Goal: Find specific page/section: Find specific page/section

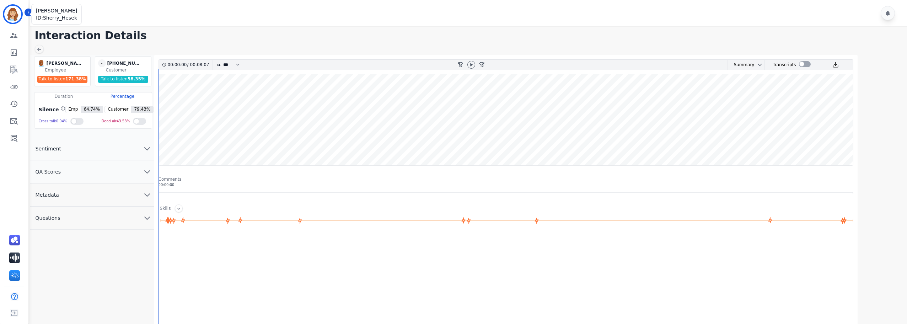
click at [8, 10] on img "Sidebar" at bounding box center [12, 14] width 17 height 17
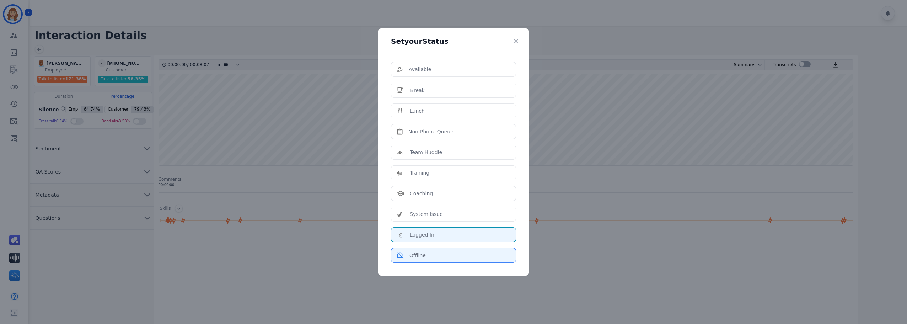
click at [449, 254] on div "Offline" at bounding box center [453, 255] width 113 height 7
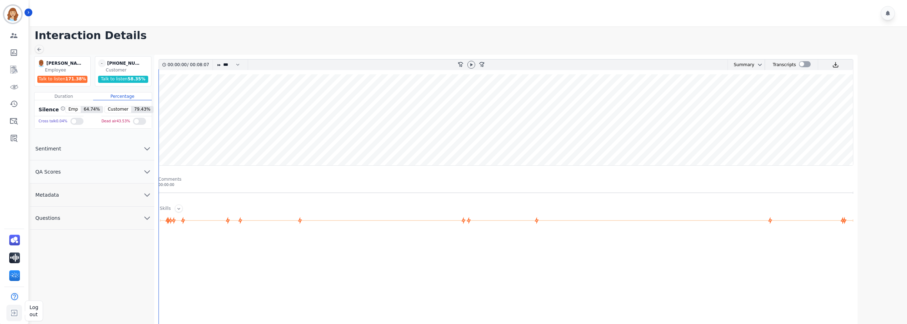
click at [17, 313] on img "Sidebar" at bounding box center [14, 313] width 13 height 14
